Goal: Task Accomplishment & Management: Manage account settings

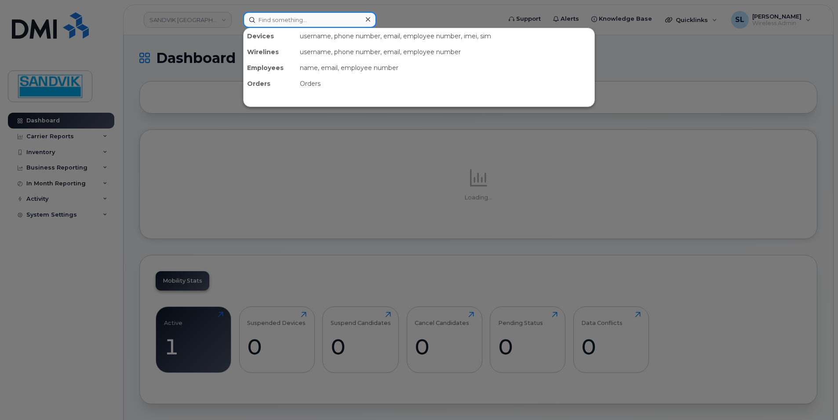
click at [276, 23] on input at bounding box center [309, 20] width 133 height 16
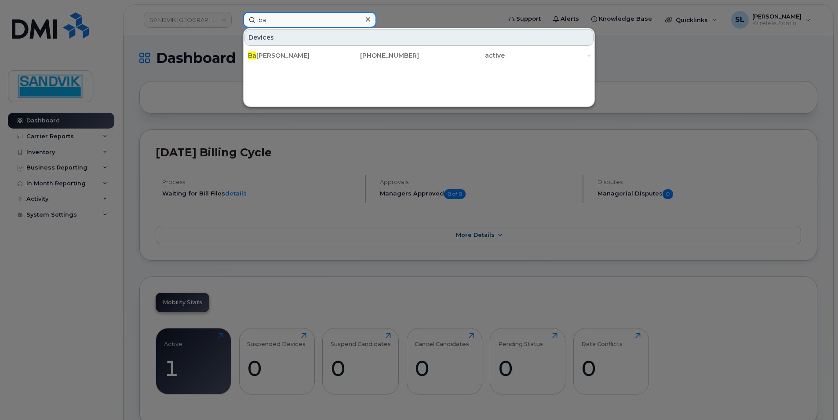
type input "b"
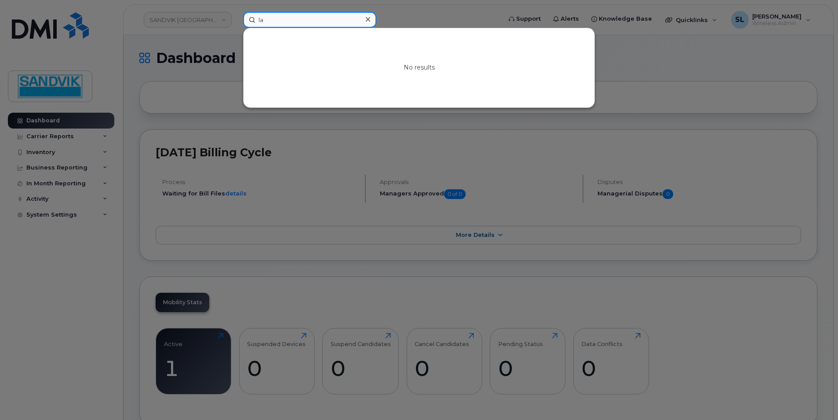
type input "l"
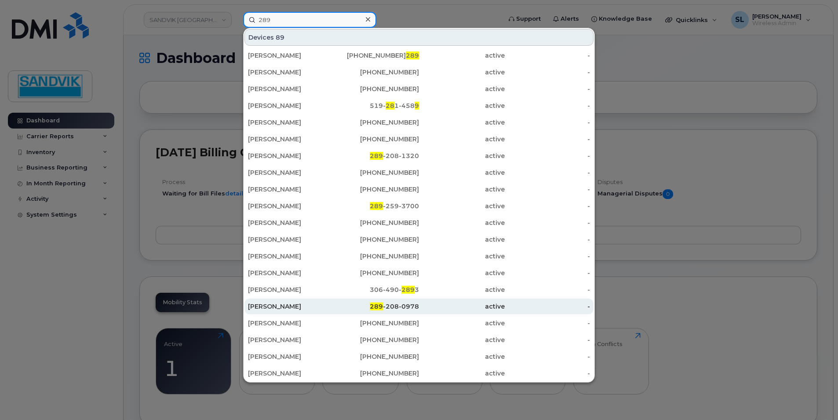
type input "289"
click at [406, 308] on div "289 -208-0978" at bounding box center [377, 306] width 86 height 9
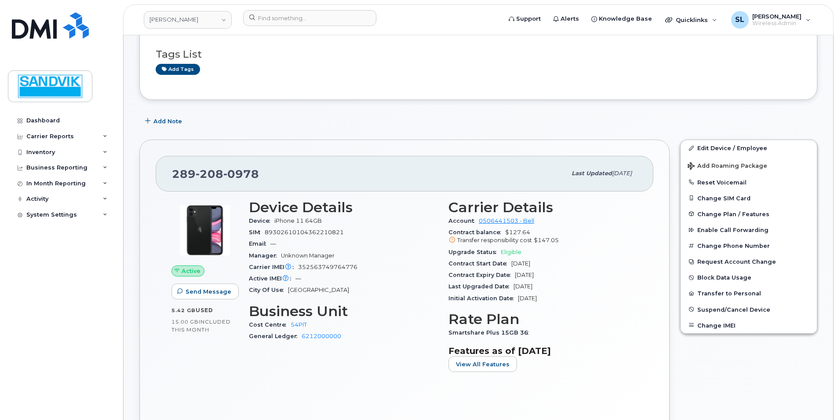
scroll to position [88, 0]
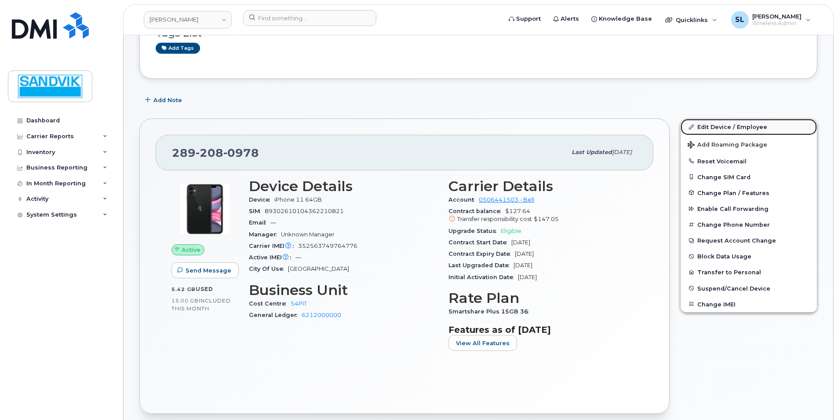
click at [709, 127] on link "Edit Device / Employee" at bounding box center [749, 127] width 136 height 16
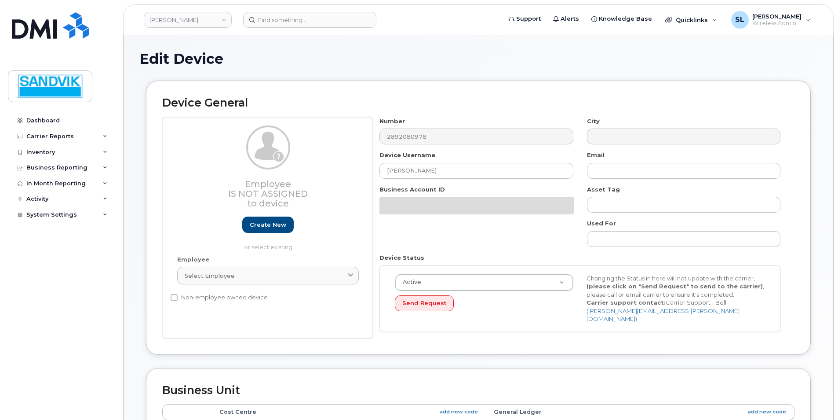
select select "582100"
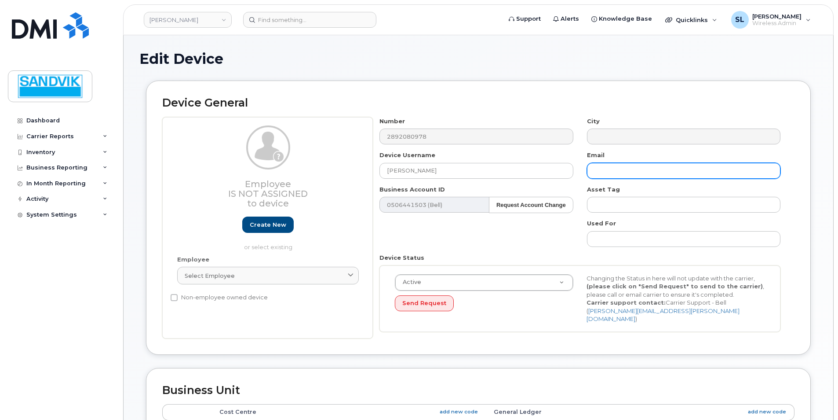
click at [598, 172] on input "text" at bounding box center [684, 171] width 194 height 16
paste input "barbara.lada@sandvik.com"
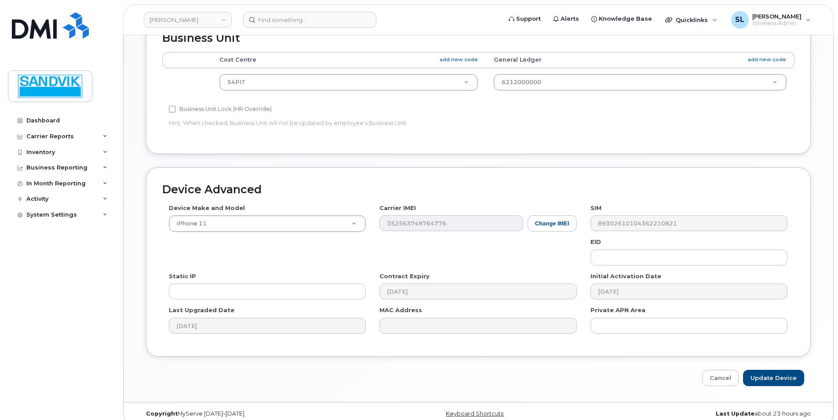
scroll to position [354, 0]
type input "barbara.lada@sandvik.com"
click at [765, 368] on input "Update Device" at bounding box center [773, 376] width 61 height 16
type input "Saving..."
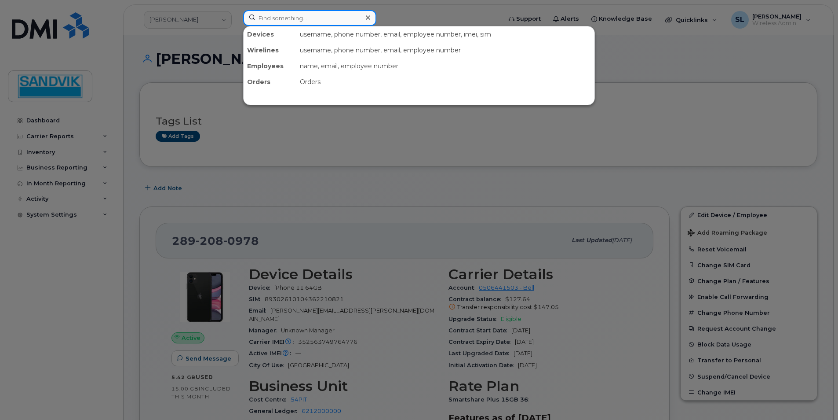
click at [305, 22] on input at bounding box center [309, 18] width 133 height 16
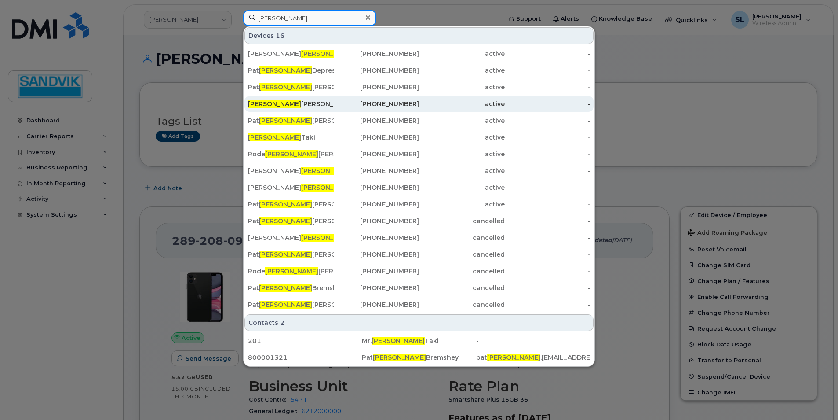
type input "[PERSON_NAME]"
click at [311, 106] on div "Rick Fennelly" at bounding box center [291, 103] width 86 height 9
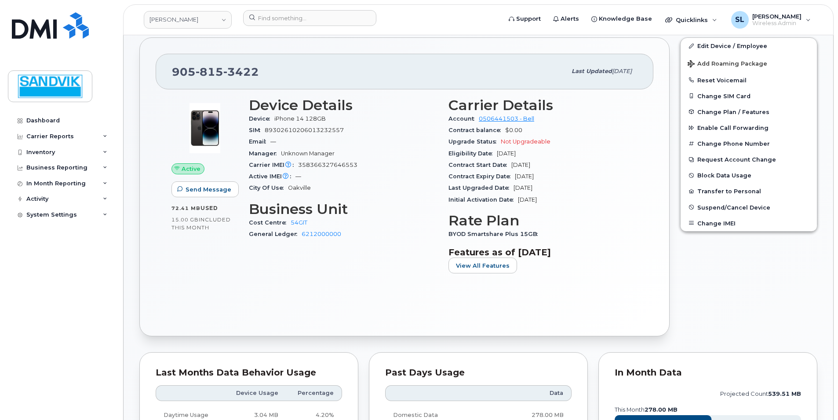
scroll to position [88, 0]
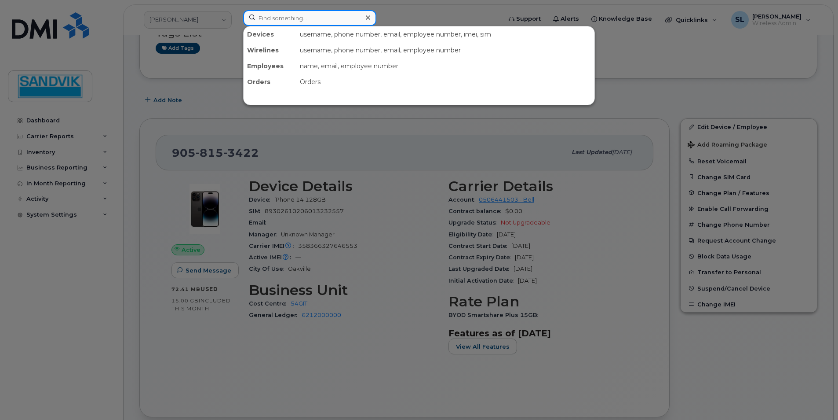
click at [271, 23] on input at bounding box center [309, 18] width 133 height 16
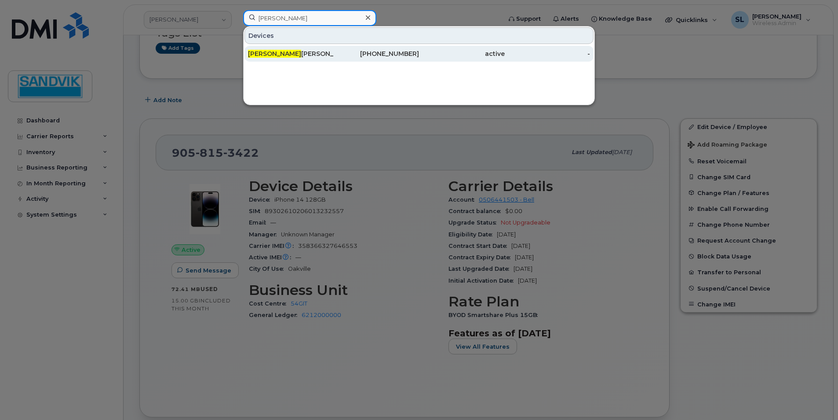
type input "[PERSON_NAME]"
click at [290, 54] on div "[PERSON_NAME]" at bounding box center [291, 53] width 86 height 9
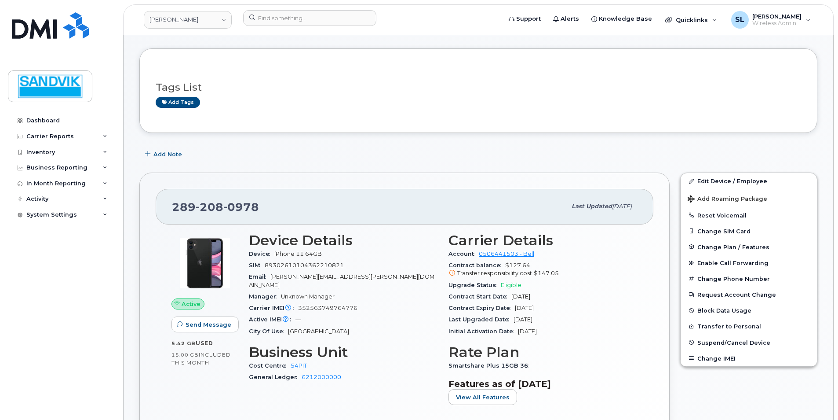
scroll to position [44, 0]
